Goal: Information Seeking & Learning: Learn about a topic

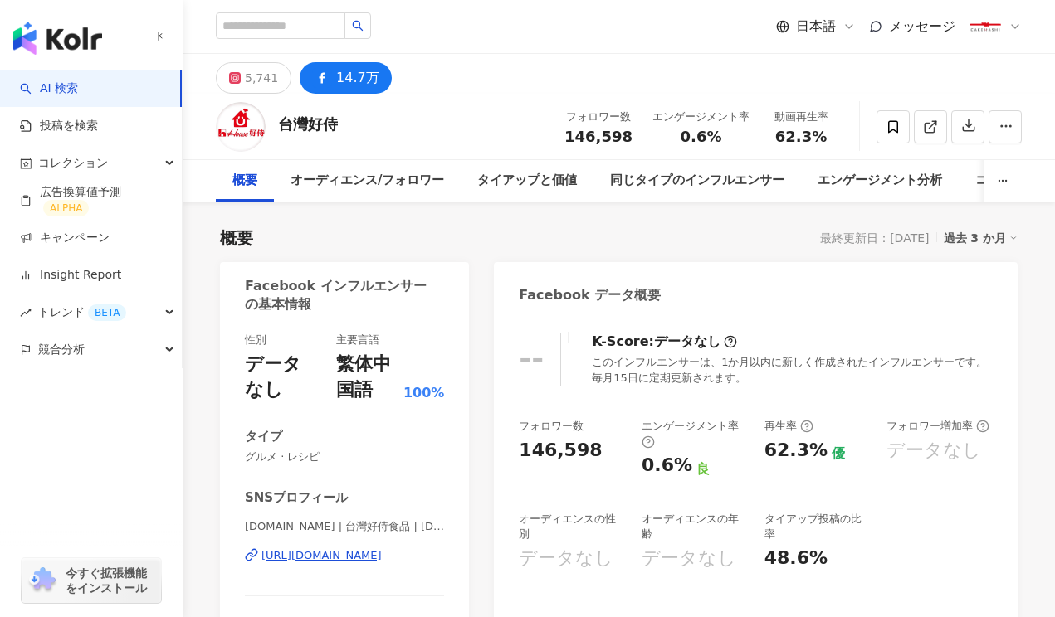
scroll to position [2, 0]
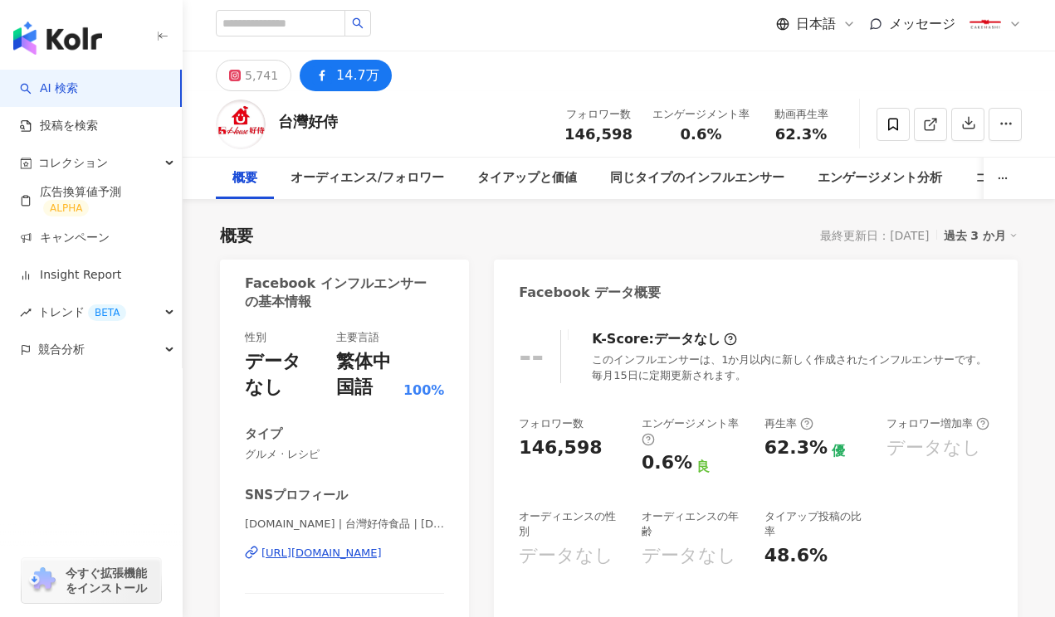
click at [340, 78] on div "14.7[PERSON_NAME]" at bounding box center [357, 75] width 43 height 23
copy div "台灣好侍"
drag, startPoint x: 341, startPoint y: 118, endPoint x: 282, endPoint y: 120, distance: 58.9
click at [282, 120] on div "台灣好侍 フォロワー数 146,598 エンゲージメント率 0.6% 動画再生率 62.3%" at bounding box center [619, 124] width 872 height 66
click at [76, 28] on img "button" at bounding box center [57, 38] width 89 height 33
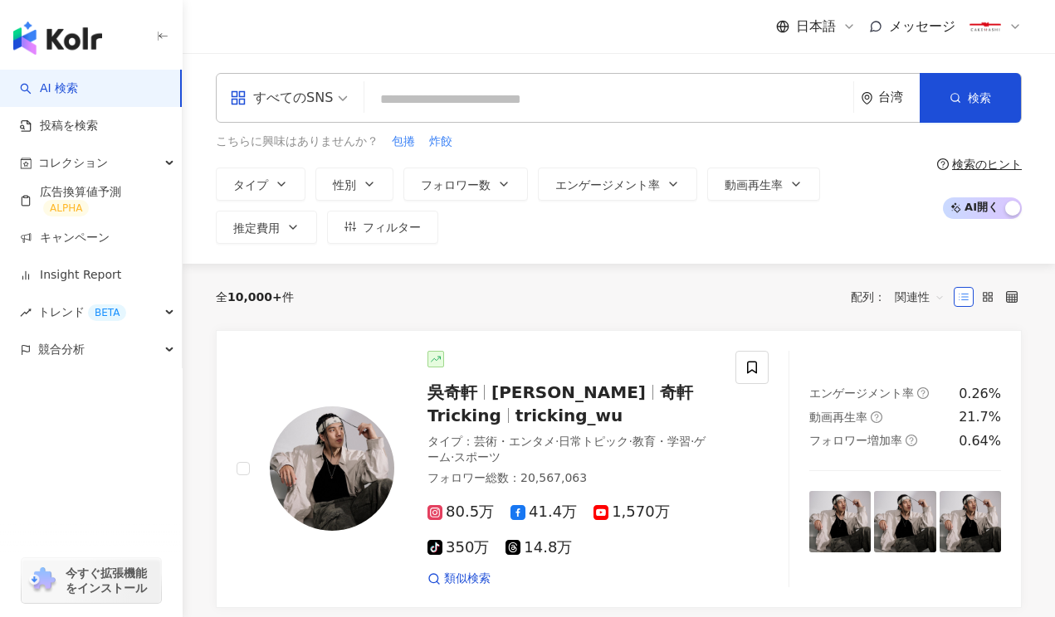
click at [485, 105] on input "search" at bounding box center [609, 100] width 476 height 32
type input "****"
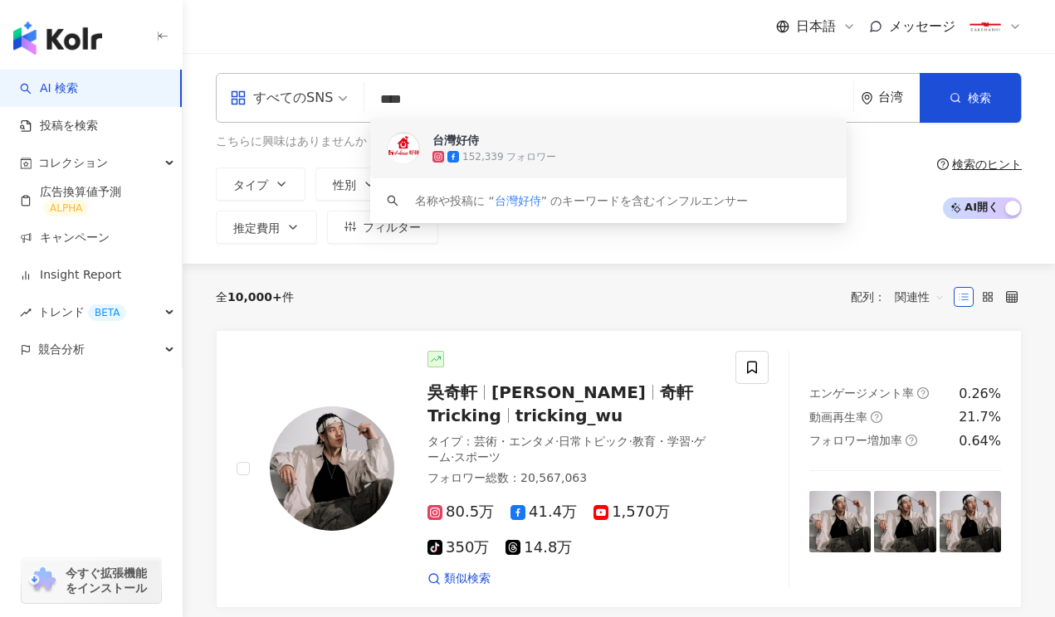
click at [500, 147] on span "台灣好侍" at bounding box center [599, 140] width 334 height 17
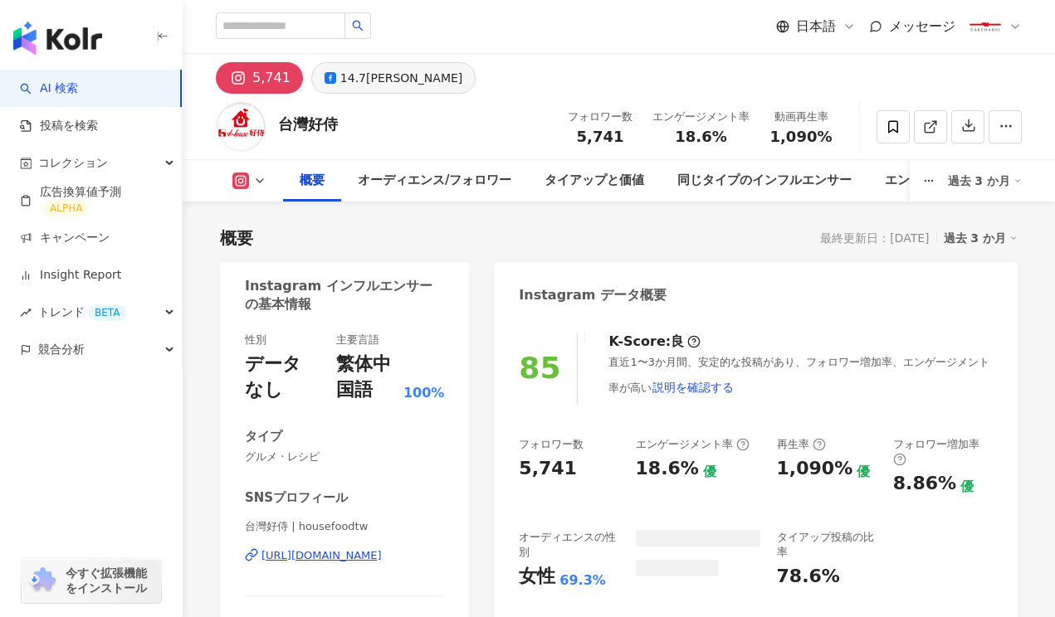
click at [350, 76] on div "14.7[PERSON_NAME]" at bounding box center [401, 77] width 122 height 23
